Goal: Information Seeking & Learning: Learn about a topic

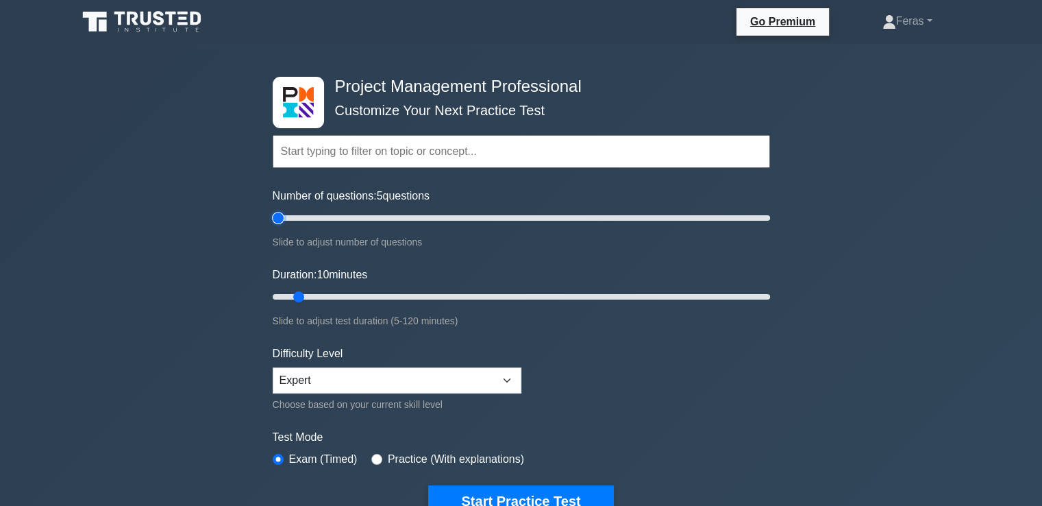
drag, startPoint x: 291, startPoint y: 219, endPoint x: 275, endPoint y: 217, distance: 15.1
type input "5"
click at [275, 217] on input "Number of questions: 5 questions" at bounding box center [521, 218] width 497 height 16
drag, startPoint x: 291, startPoint y: 294, endPoint x: 253, endPoint y: 294, distance: 37.7
type input "5"
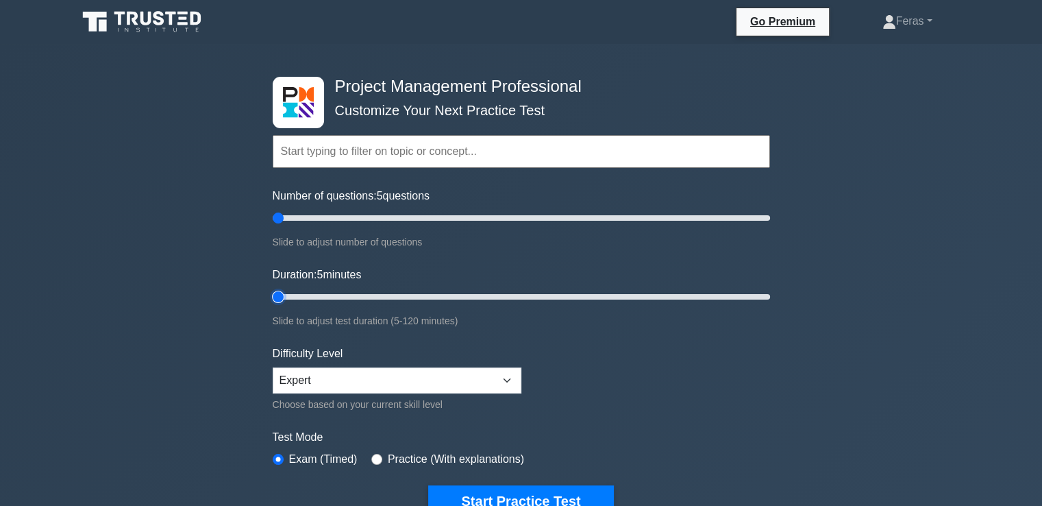
click at [273, 294] on input "Duration: 5 minutes" at bounding box center [521, 296] width 497 height 16
click at [511, 489] on button "Start Practice Test" at bounding box center [520, 501] width 185 height 32
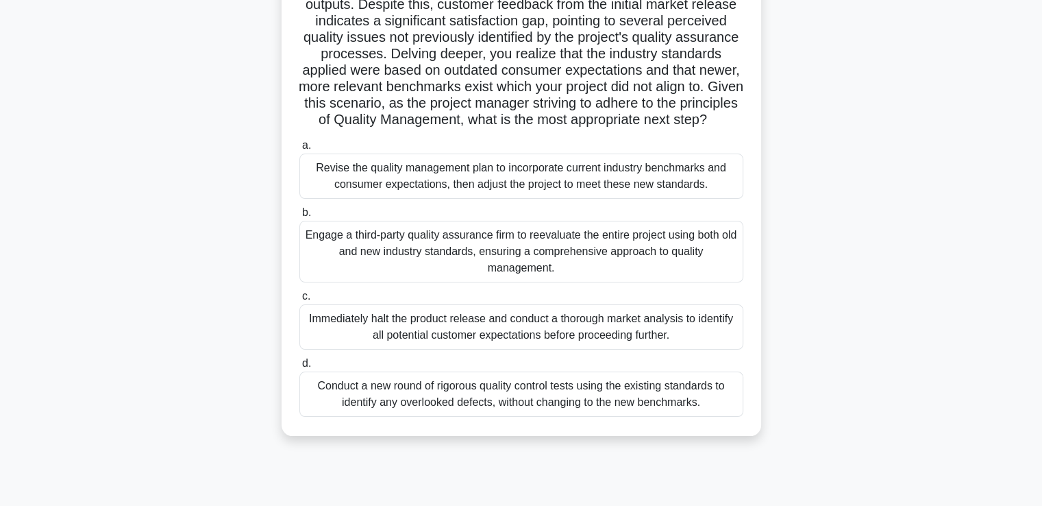
scroll to position [164, 0]
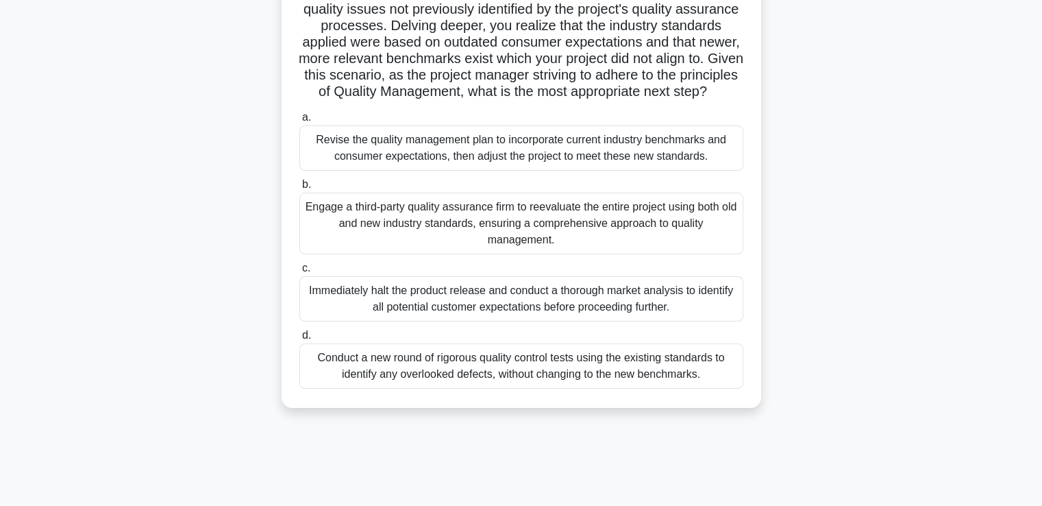
click at [691, 233] on div "Engage a third-party quality assurance firm to reevaluate the entire project us…" at bounding box center [521, 224] width 444 height 62
click at [299, 189] on input "b. Engage a third-party quality assurance firm to reevaluate the entire project…" at bounding box center [299, 184] width 0 height 9
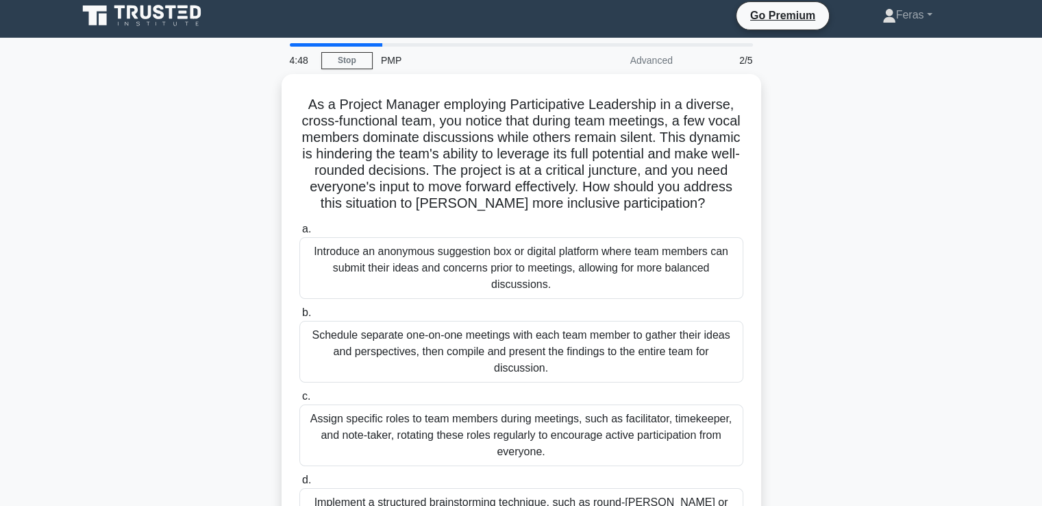
scroll to position [0, 0]
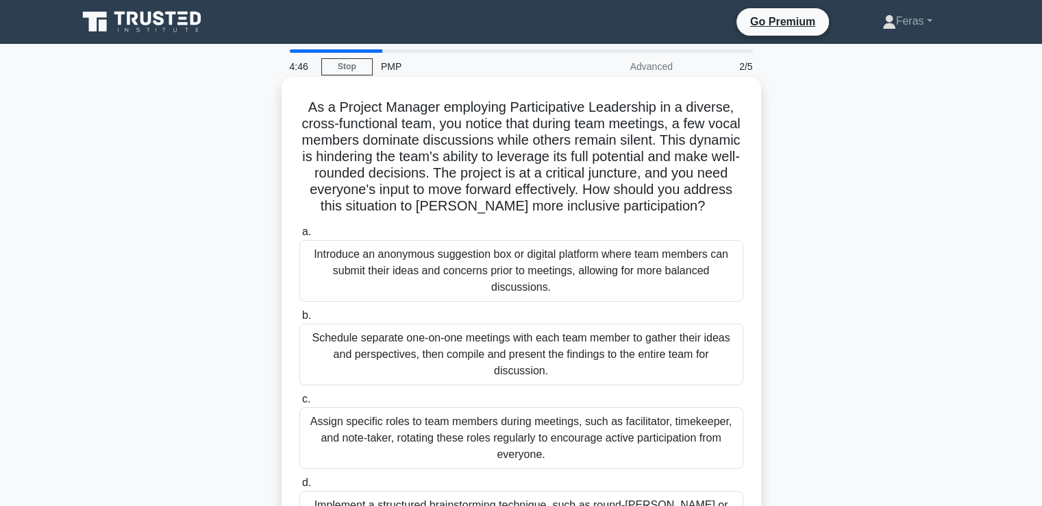
click at [648, 330] on div "Schedule separate one-on-one meetings with each team member to gather their ide…" at bounding box center [521, 354] width 444 height 62
click at [299, 320] on input "b. Schedule separate one-on-one meetings with each team member to gather their …" at bounding box center [299, 315] width 0 height 9
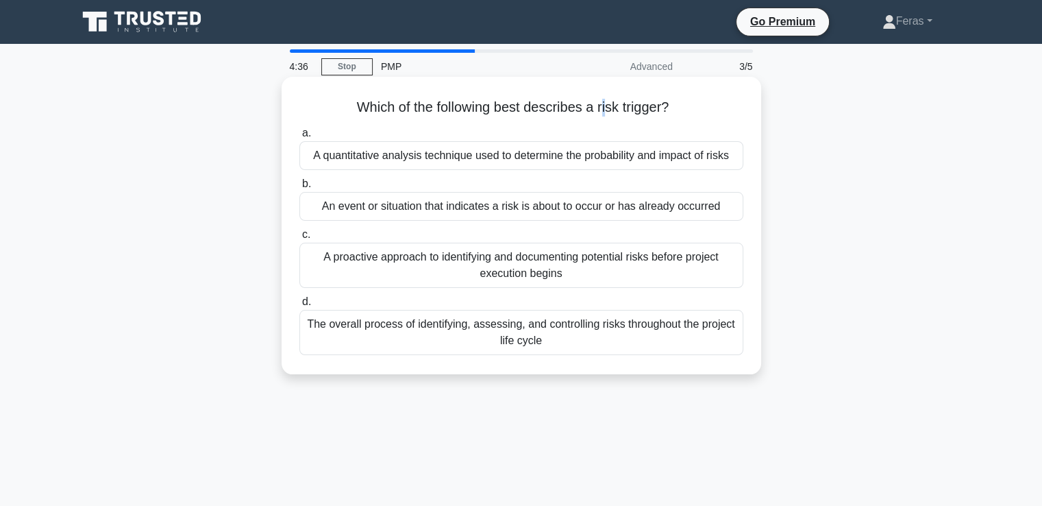
click at [605, 107] on h5 "Which of the following best describes a risk trigger? .spinner_0XTQ{transform-o…" at bounding box center [521, 108] width 447 height 18
click at [613, 108] on h5 "Which of the following best describes a risk trigger? .spinner_0XTQ{transform-o…" at bounding box center [521, 108] width 447 height 18
drag, startPoint x: 600, startPoint y: 106, endPoint x: 672, endPoint y: 110, distance: 72.1
click at [672, 110] on h5 "Which of the following best describes a risk trigger? .spinner_0XTQ{transform-o…" at bounding box center [521, 108] width 447 height 18
drag, startPoint x: 593, startPoint y: 102, endPoint x: 566, endPoint y: 110, distance: 28.4
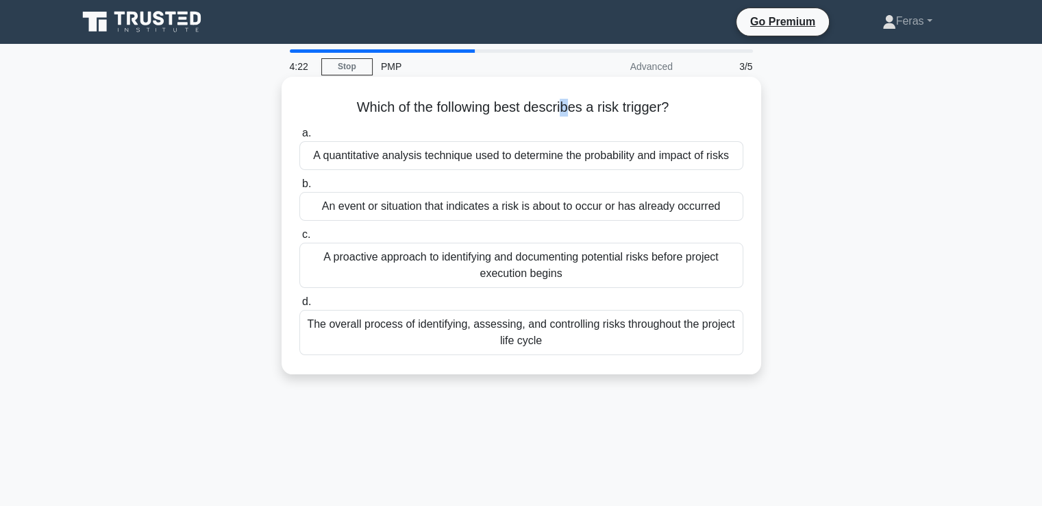
click at [566, 110] on h5 "Which of the following best describes a risk trigger? .spinner_0XTQ{transform-o…" at bounding box center [521, 108] width 447 height 18
click at [628, 108] on h5 "Which of the following best describes a risk trigger? .spinner_0XTQ{transform-o…" at bounding box center [521, 108] width 447 height 18
drag, startPoint x: 626, startPoint y: 105, endPoint x: 666, endPoint y: 110, distance: 40.0
click at [666, 110] on h5 "Which of the following best describes a risk trigger? .spinner_0XTQ{transform-o…" at bounding box center [521, 108] width 447 height 18
copy h5 "trigger"
